Goal: Navigation & Orientation: Understand site structure

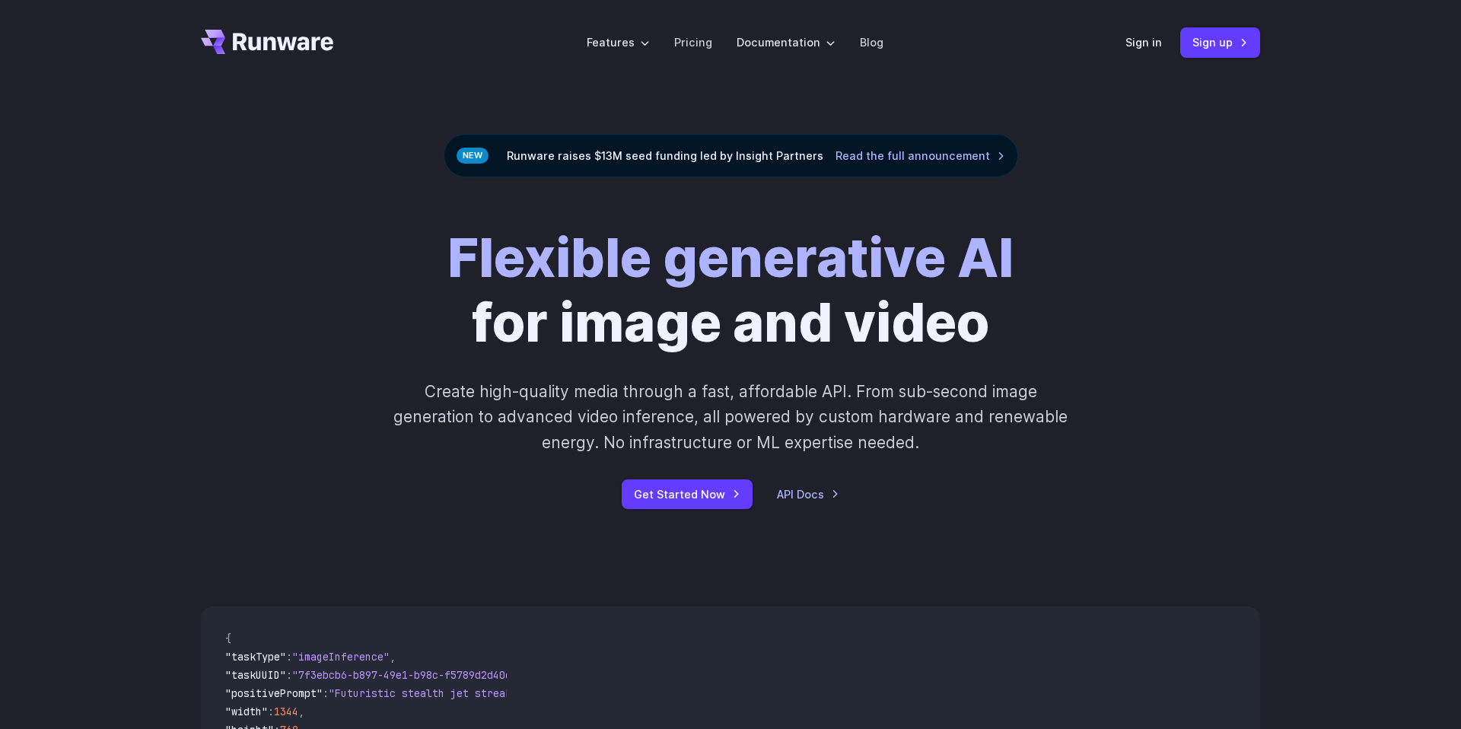
scroll to position [457, 0]
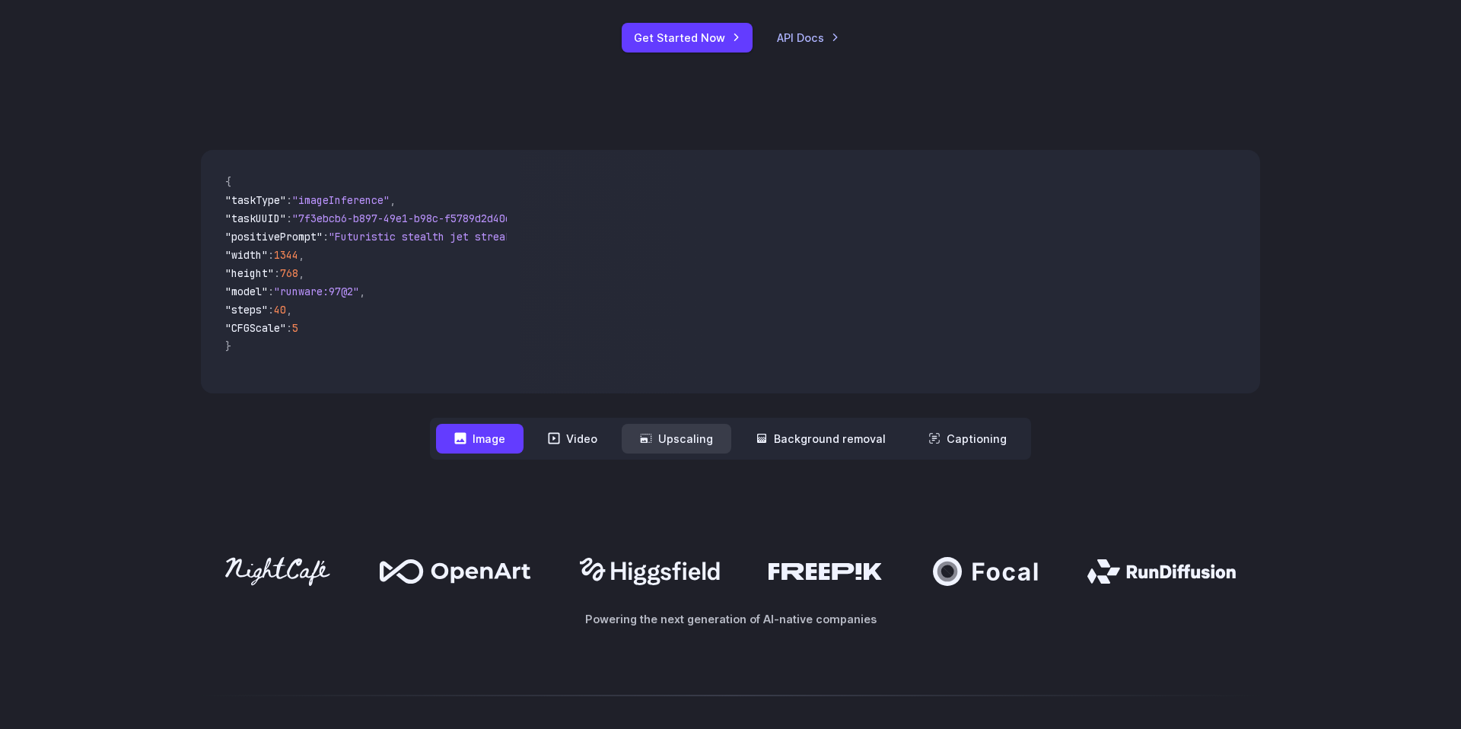
click at [652, 435] on icon at bounding box center [646, 438] width 11 height 9
click at [594, 441] on button "Video" at bounding box center [573, 439] width 86 height 30
click at [671, 439] on button "Upscaling" at bounding box center [677, 439] width 110 height 30
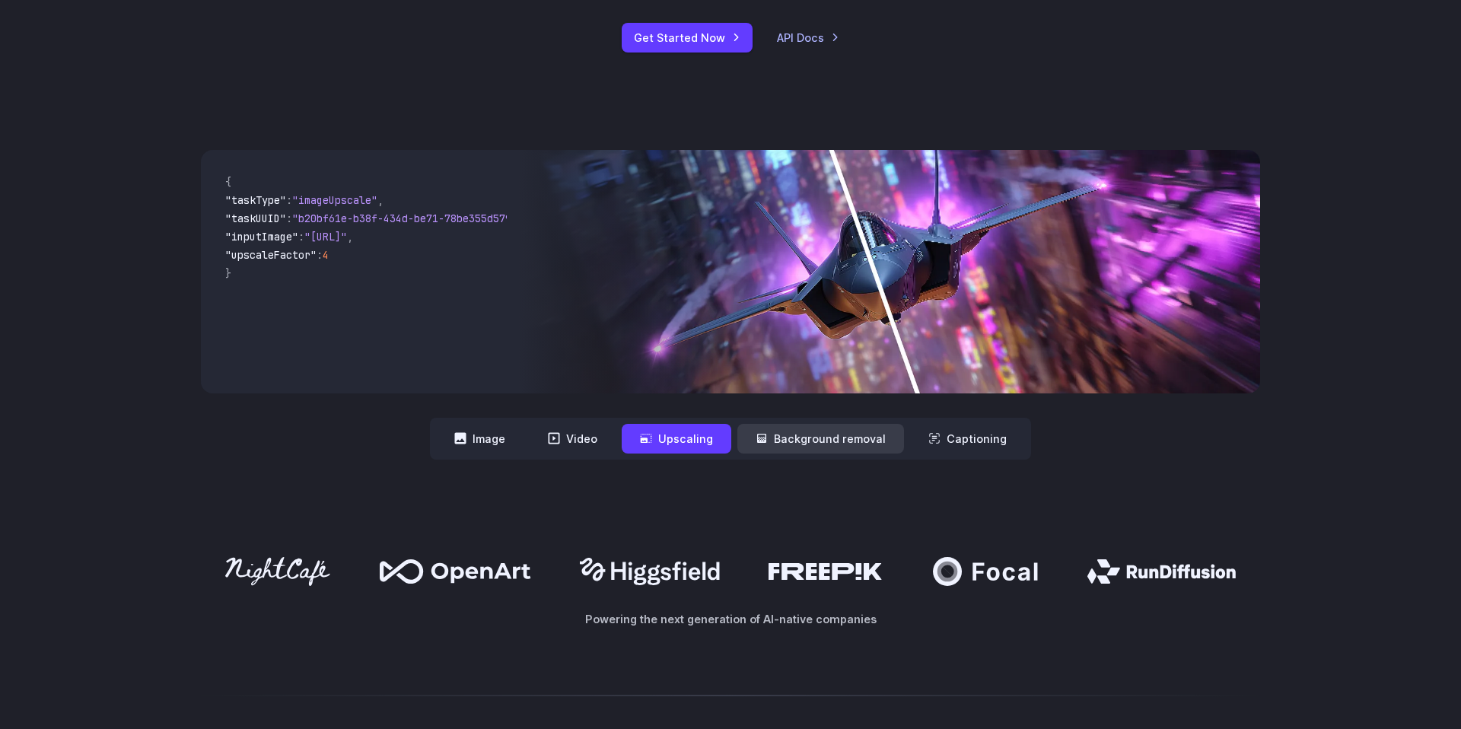
click at [777, 438] on button "Background removal" at bounding box center [821, 439] width 167 height 30
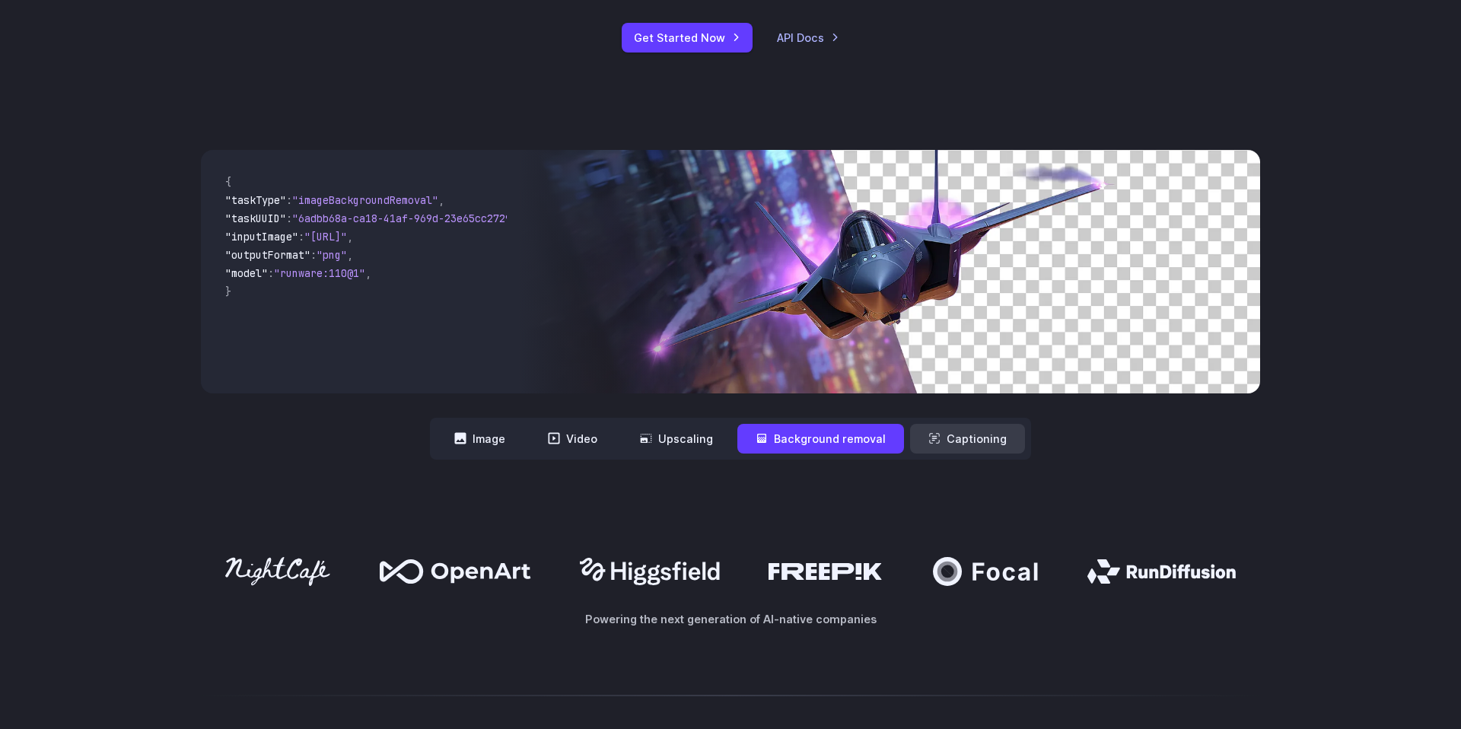
click at [959, 434] on button "Captioning" at bounding box center [967, 439] width 115 height 30
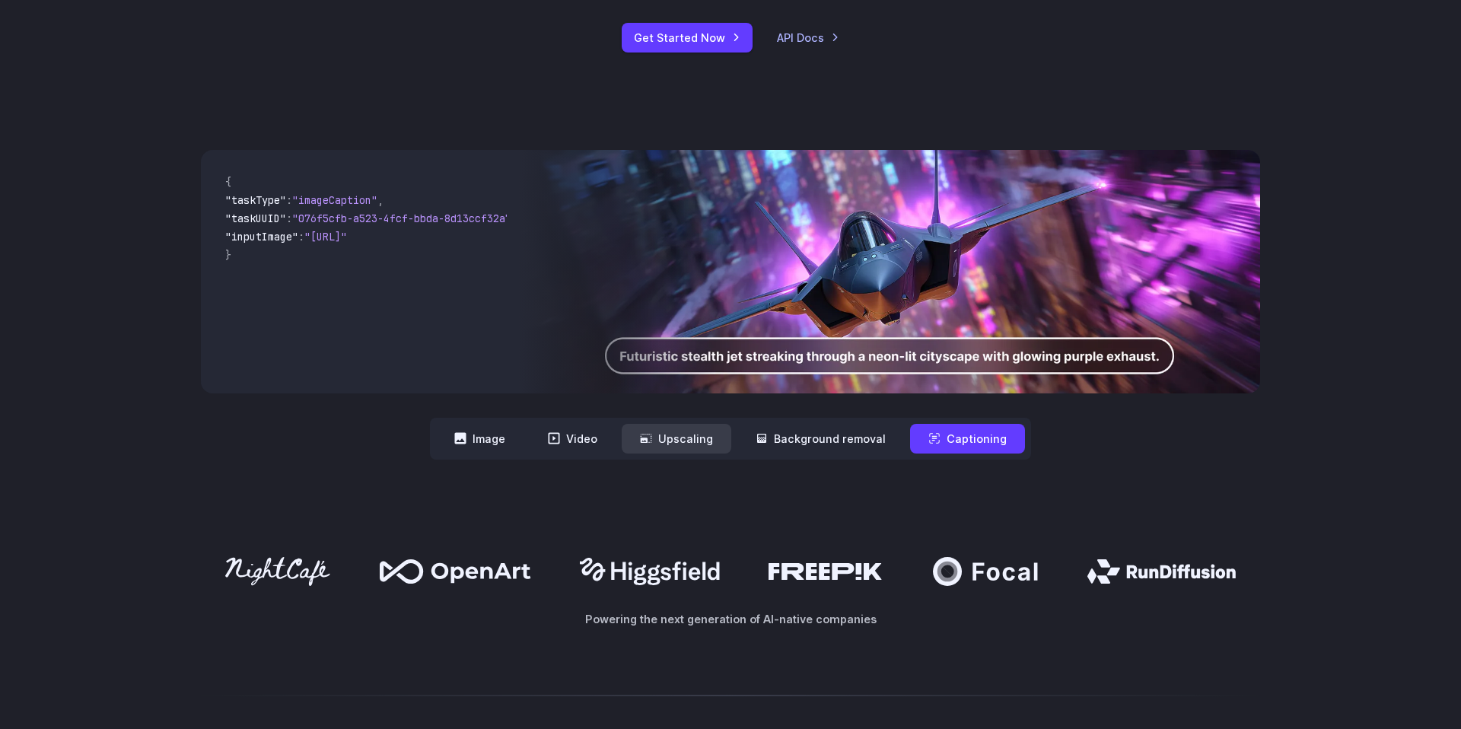
click at [649, 449] on button "Upscaling" at bounding box center [677, 439] width 110 height 30
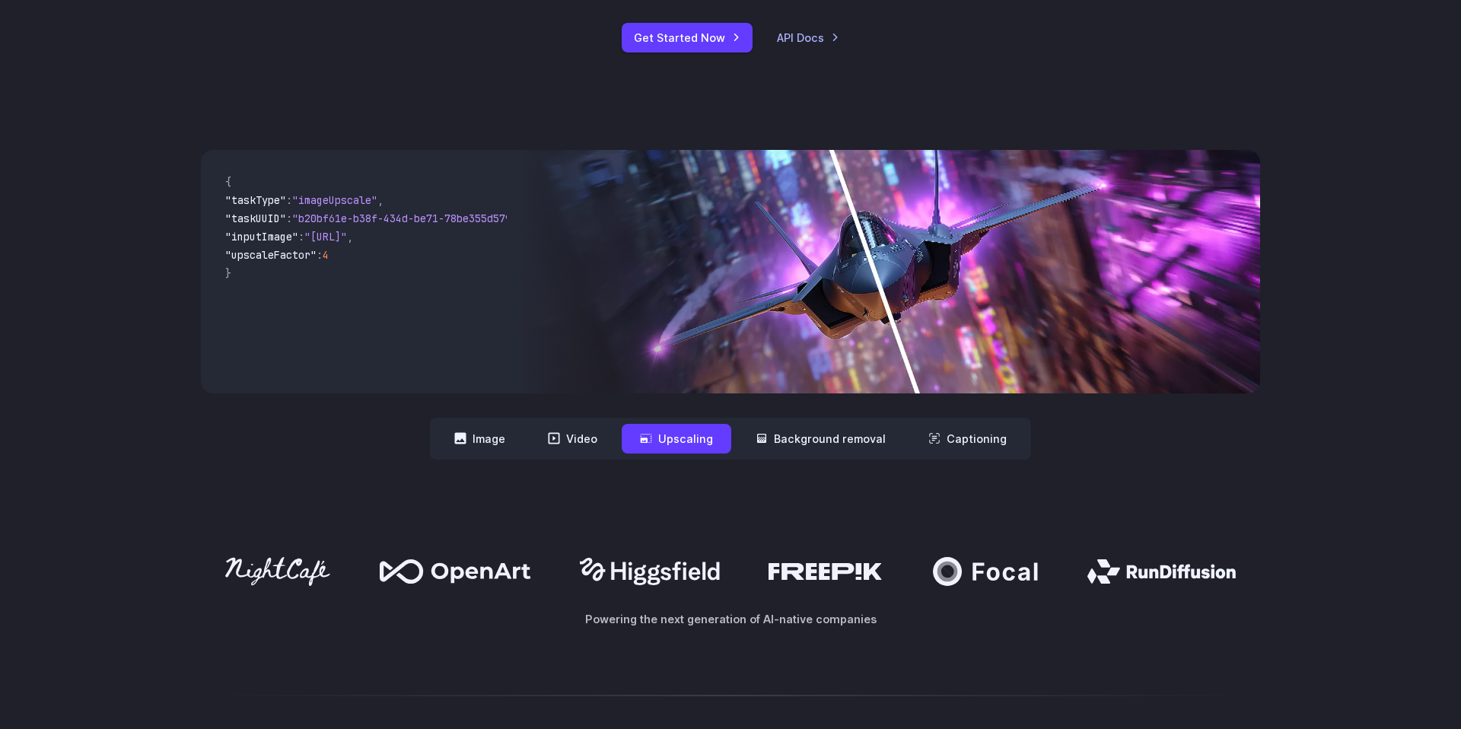
scroll to position [0, 0]
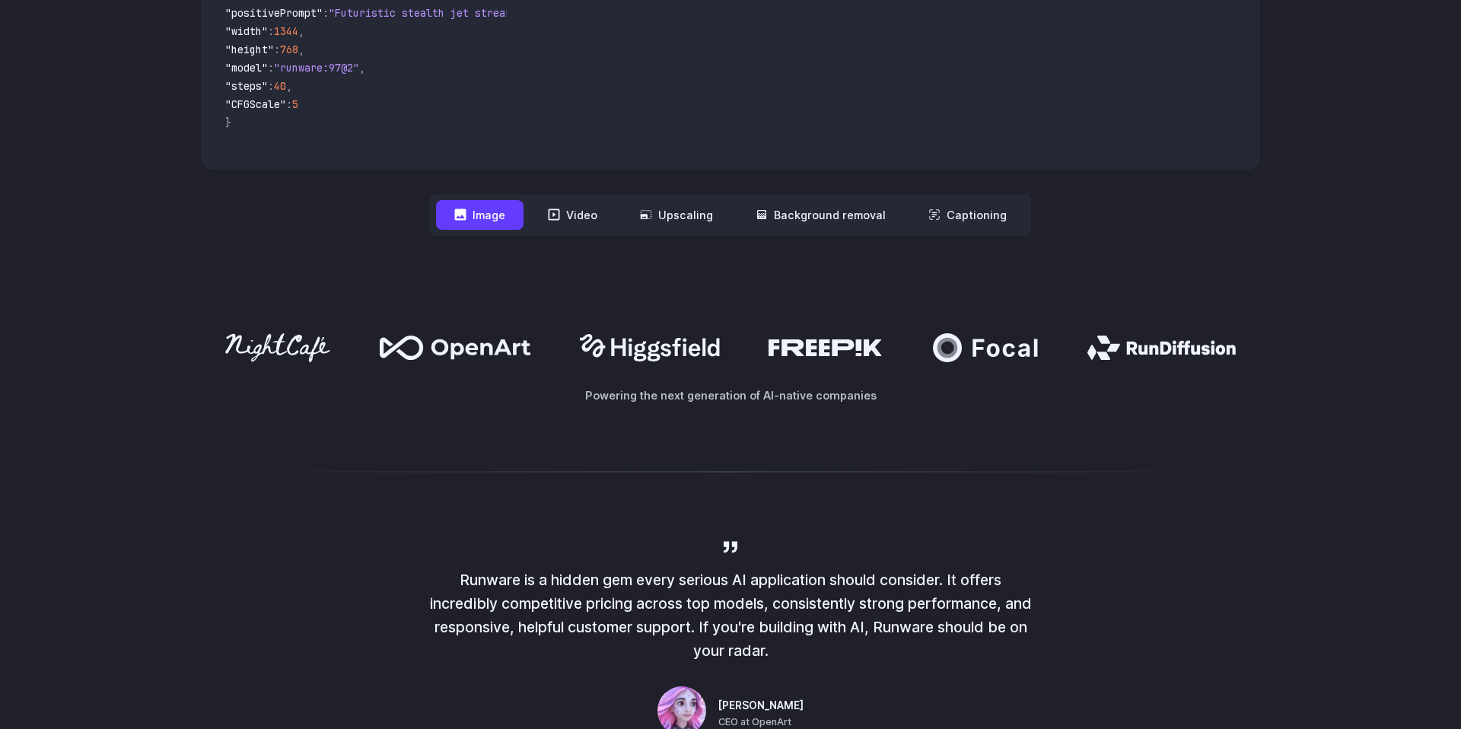
scroll to position [477, 0]
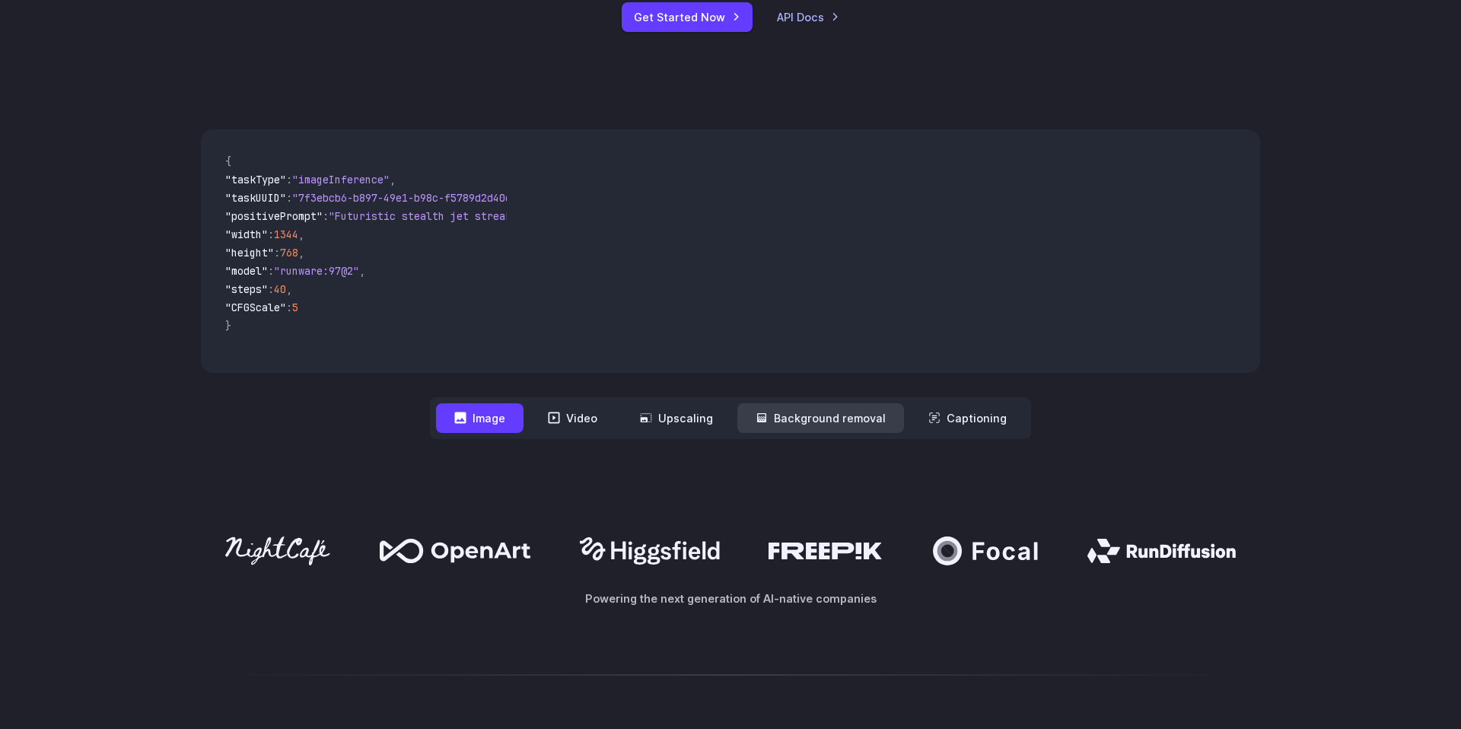
click at [824, 412] on button "Background removal" at bounding box center [821, 418] width 167 height 30
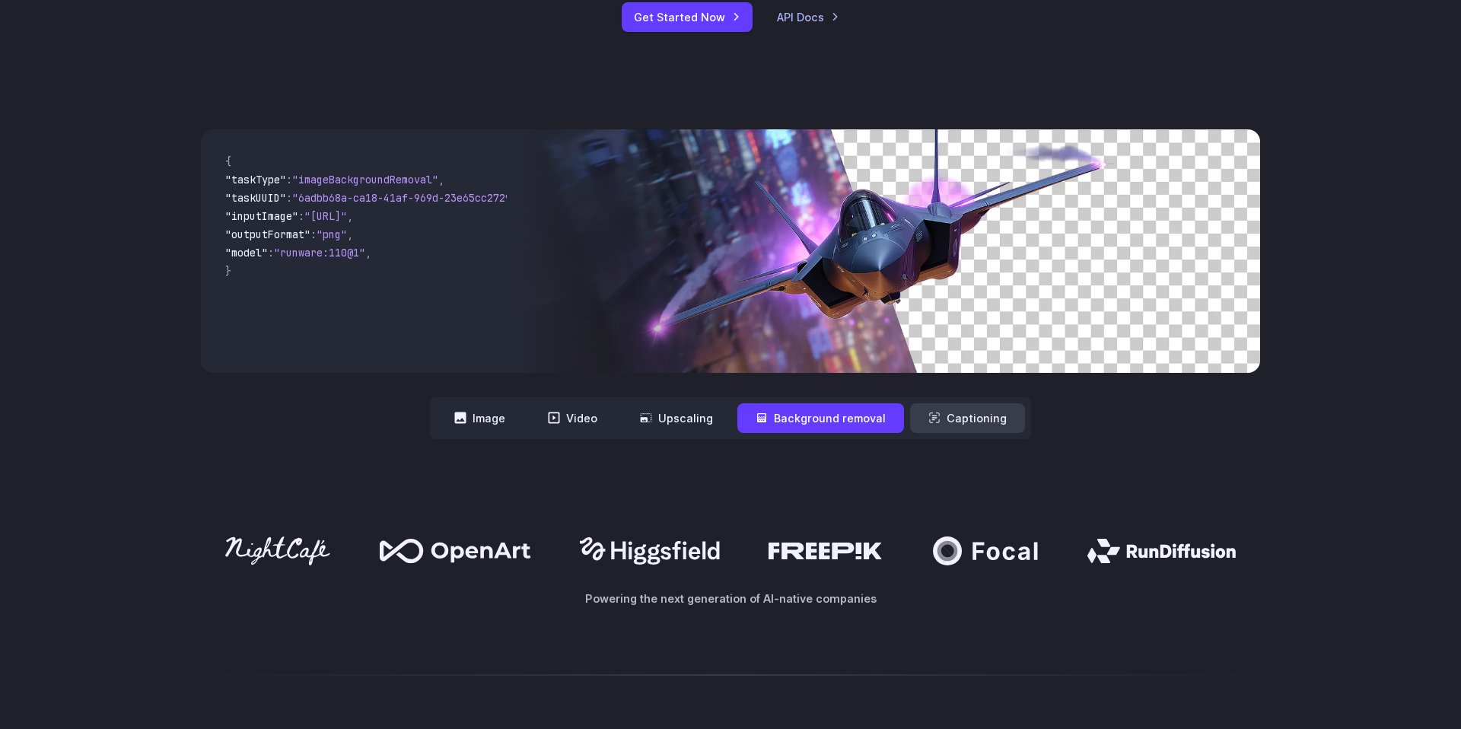
click at [970, 417] on button "Captioning" at bounding box center [967, 418] width 115 height 30
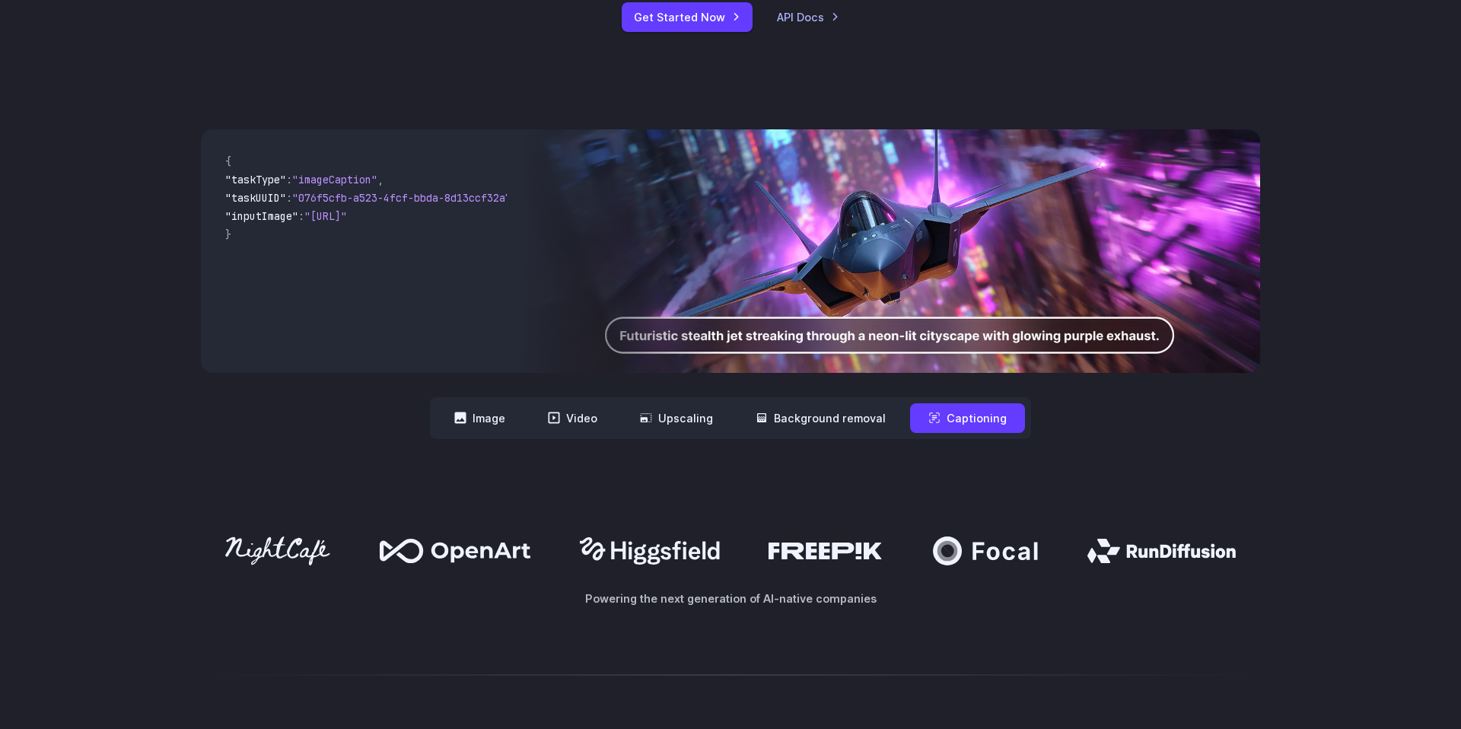
click at [798, 438] on nav "**********" at bounding box center [730, 418] width 601 height 42
click at [811, 418] on button "Background removal" at bounding box center [821, 418] width 167 height 30
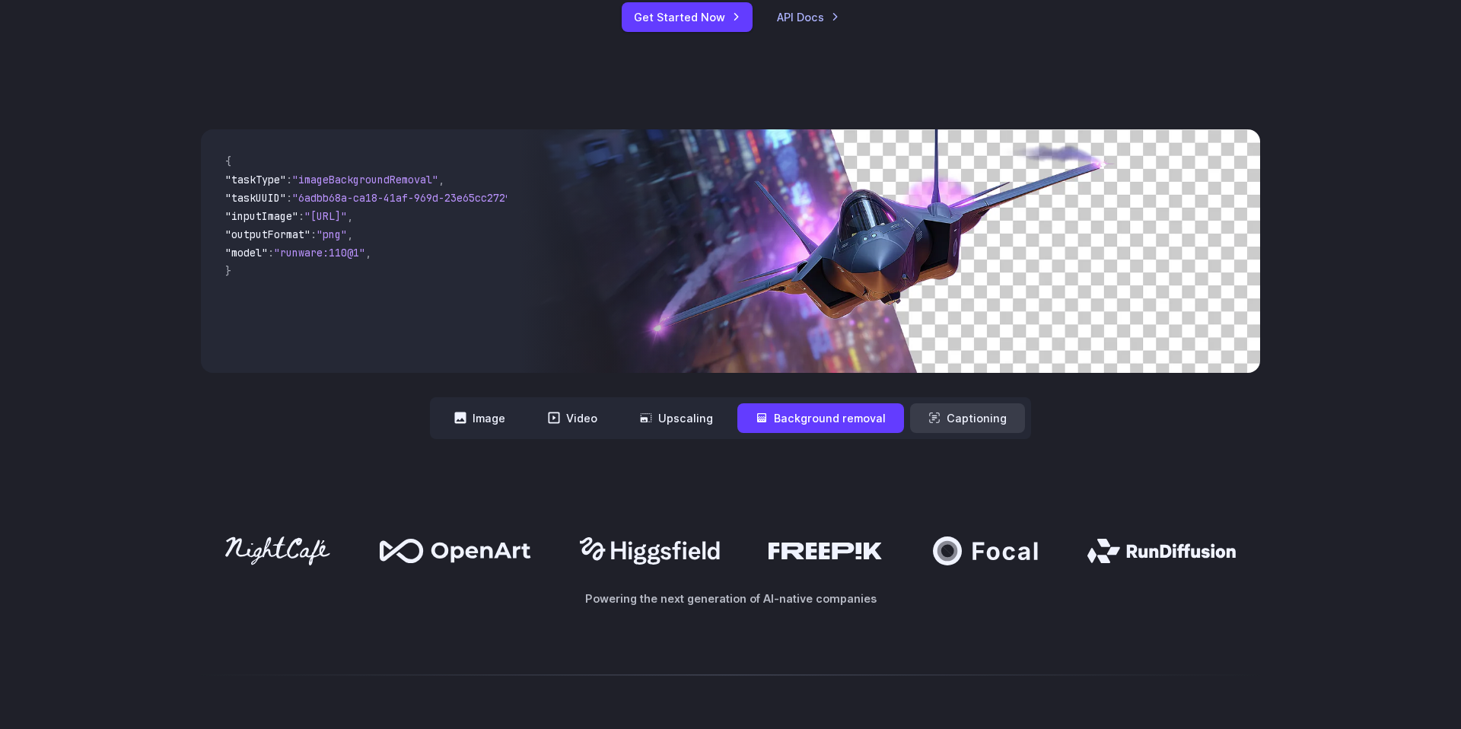
click at [980, 419] on button "Captioning" at bounding box center [967, 418] width 115 height 30
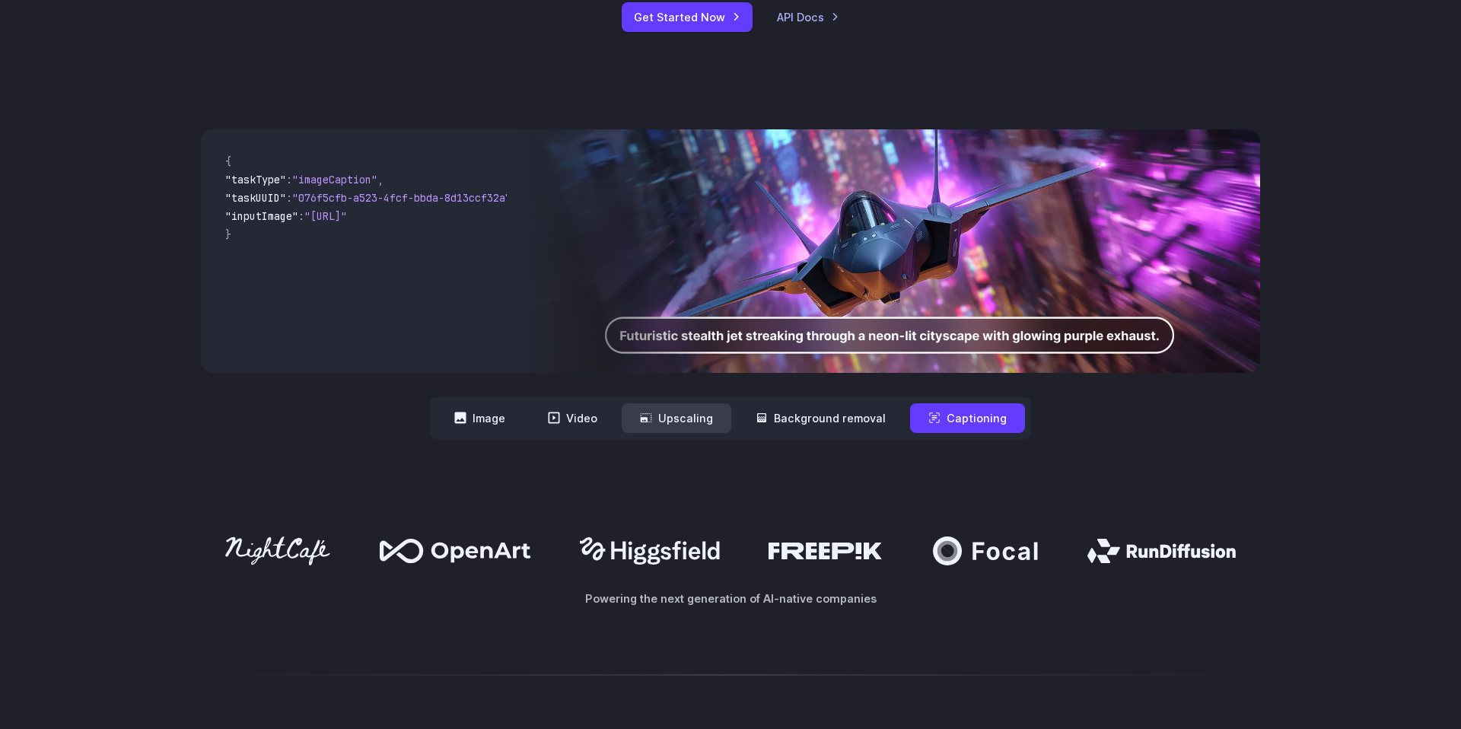
click at [718, 409] on button "Upscaling" at bounding box center [677, 418] width 110 height 30
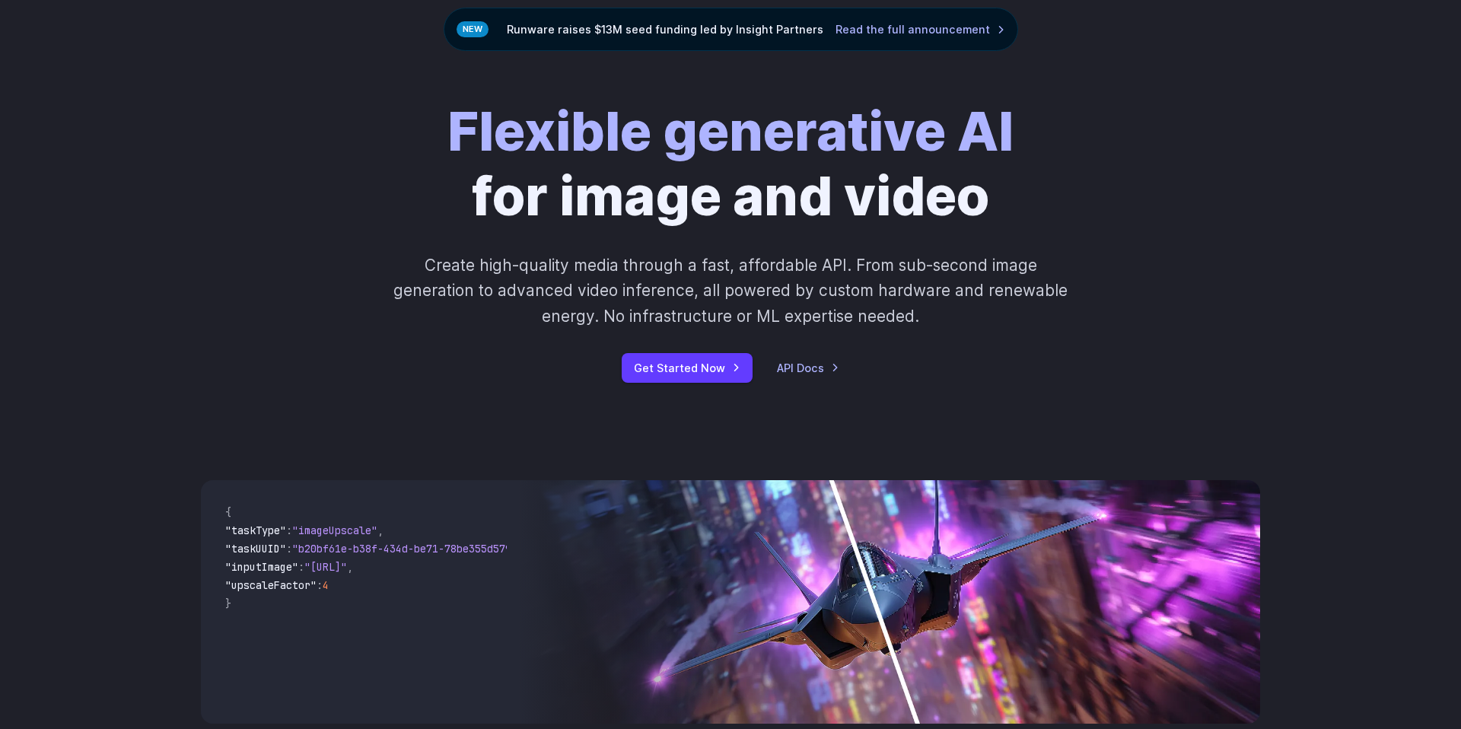
scroll to position [0, 0]
